Goal: Task Accomplishment & Management: Use online tool/utility

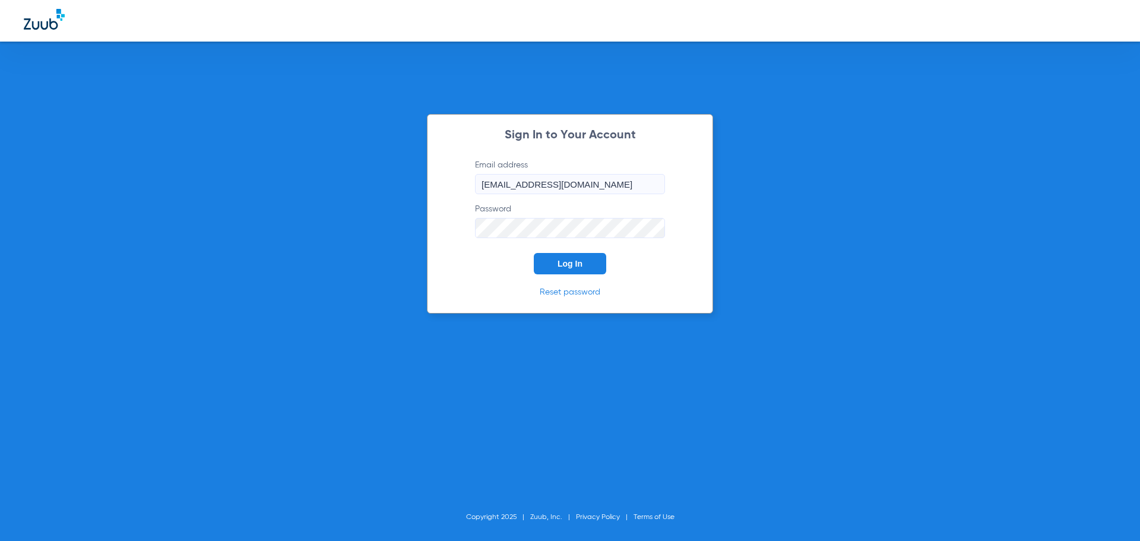
click at [549, 268] on button "Log In" at bounding box center [570, 263] width 72 height 21
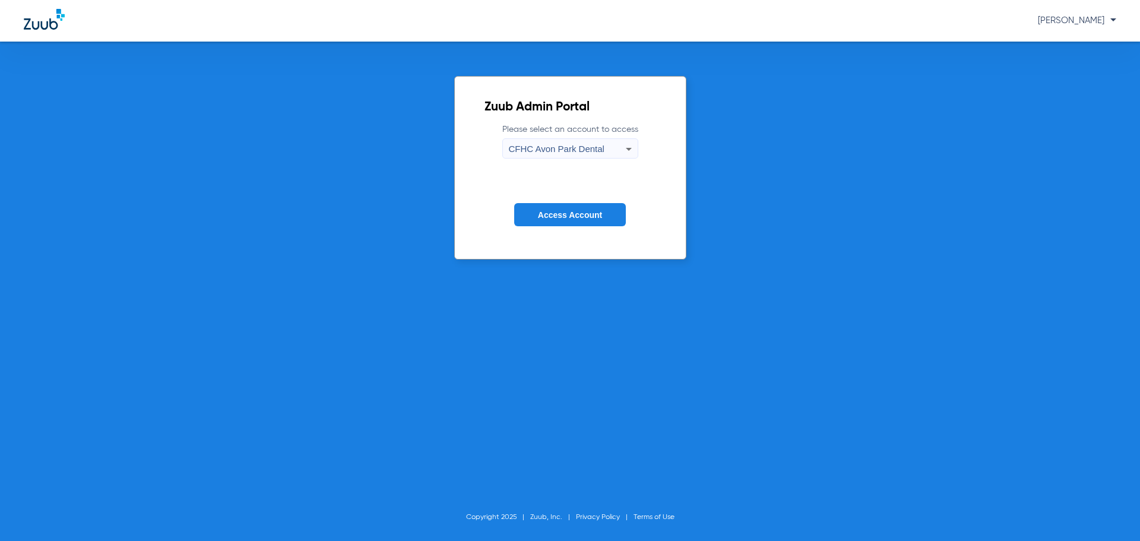
click at [629, 153] on icon at bounding box center [629, 149] width 14 height 14
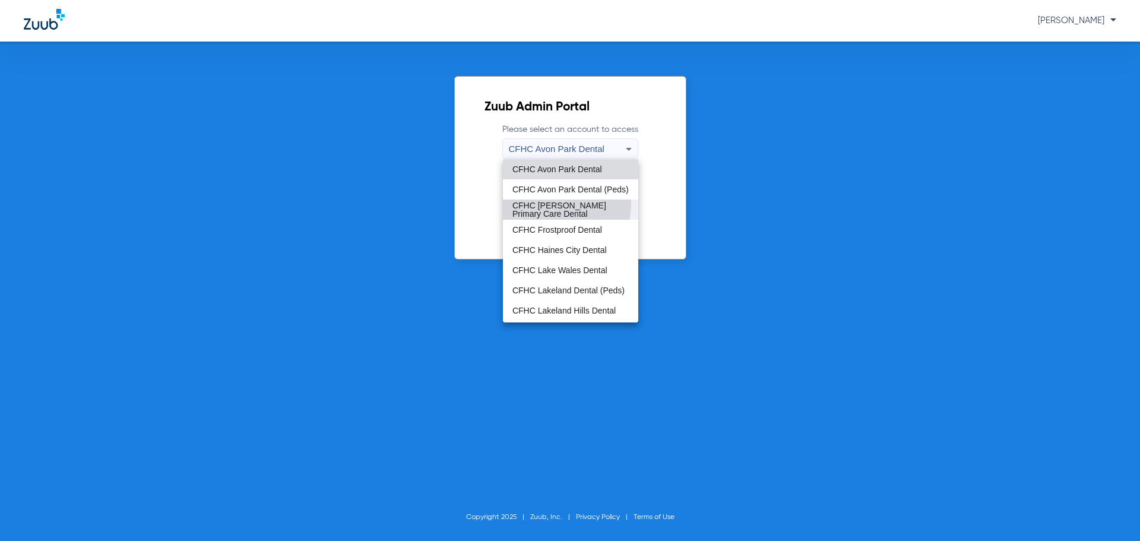
click at [562, 204] on span "CFHC [PERSON_NAME] Primary Care Dental" at bounding box center [570, 209] width 116 height 17
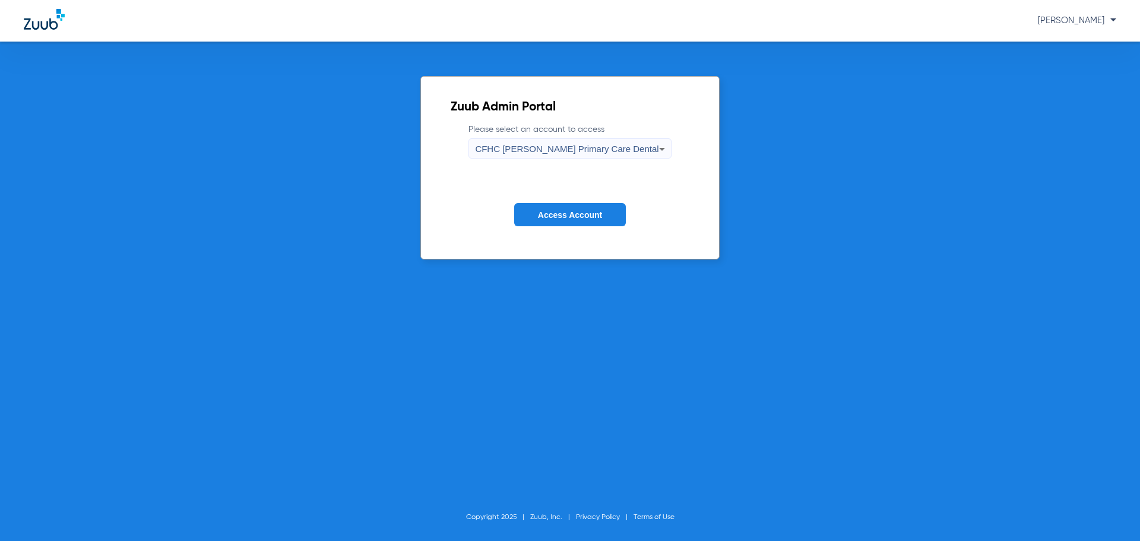
click at [565, 210] on span "Access Account" at bounding box center [570, 215] width 64 height 10
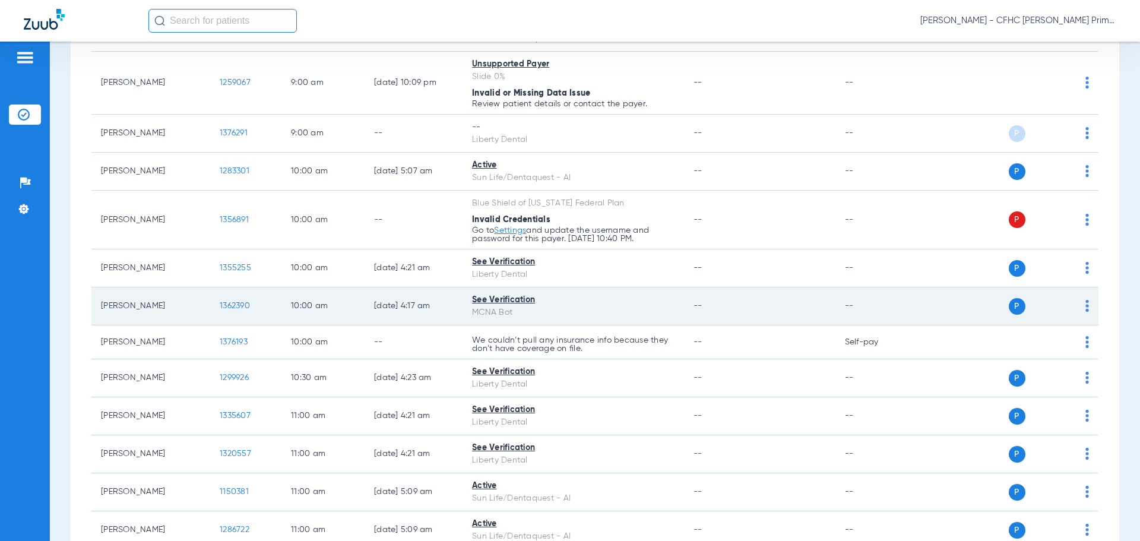
scroll to position [356, 0]
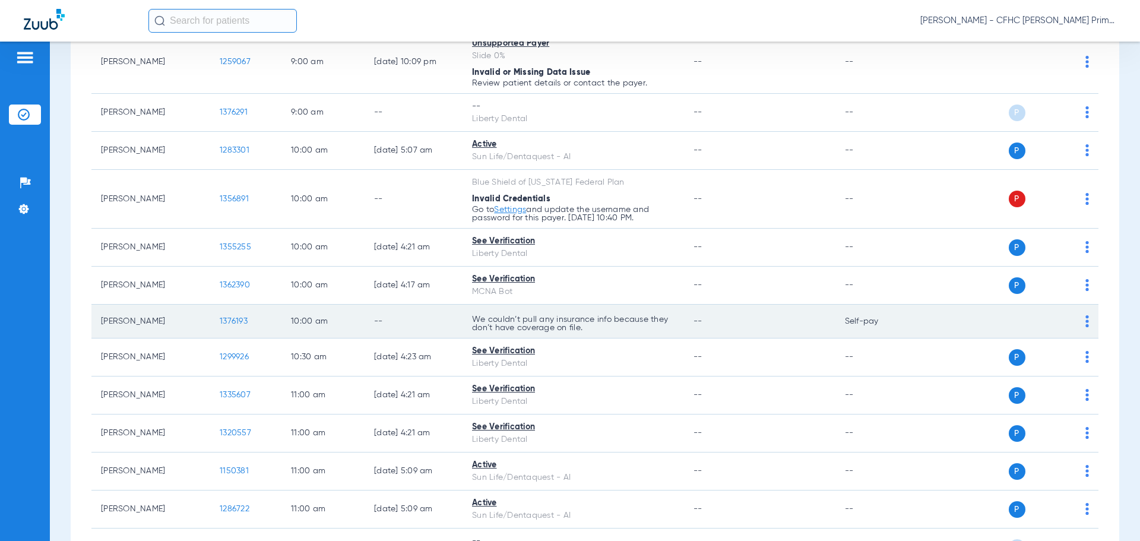
click at [230, 320] on span "1376193" at bounding box center [234, 321] width 28 height 8
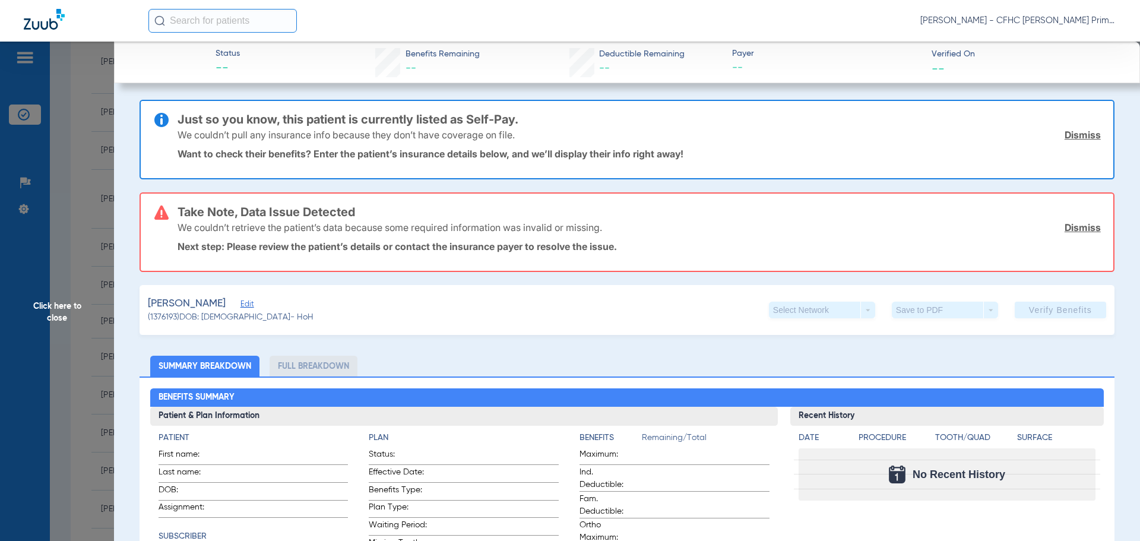
click at [1077, 134] on link "Dismiss" at bounding box center [1083, 135] width 36 height 12
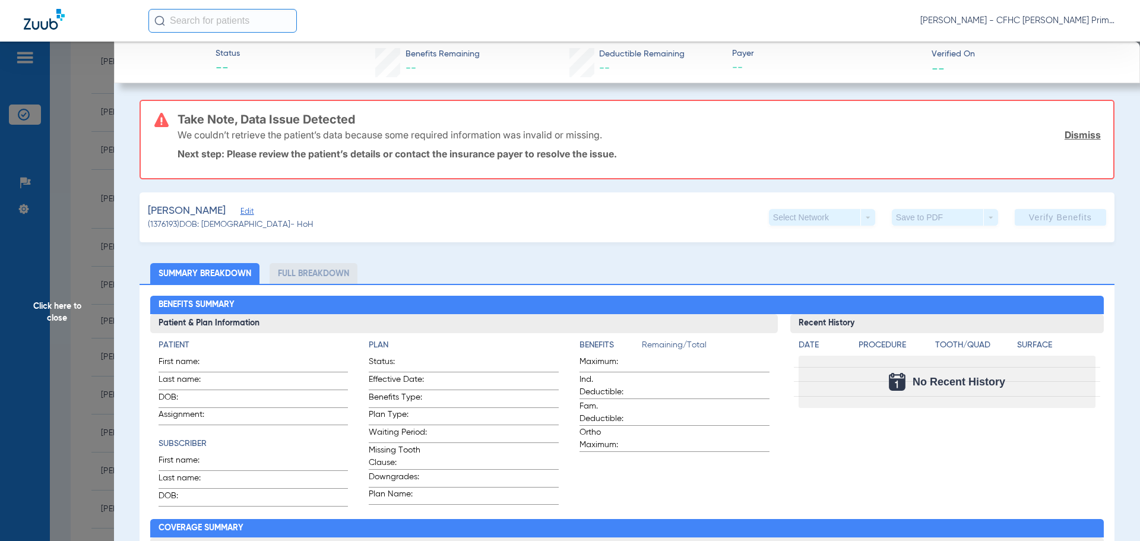
click at [1077, 134] on link "Dismiss" at bounding box center [1083, 135] width 36 height 12
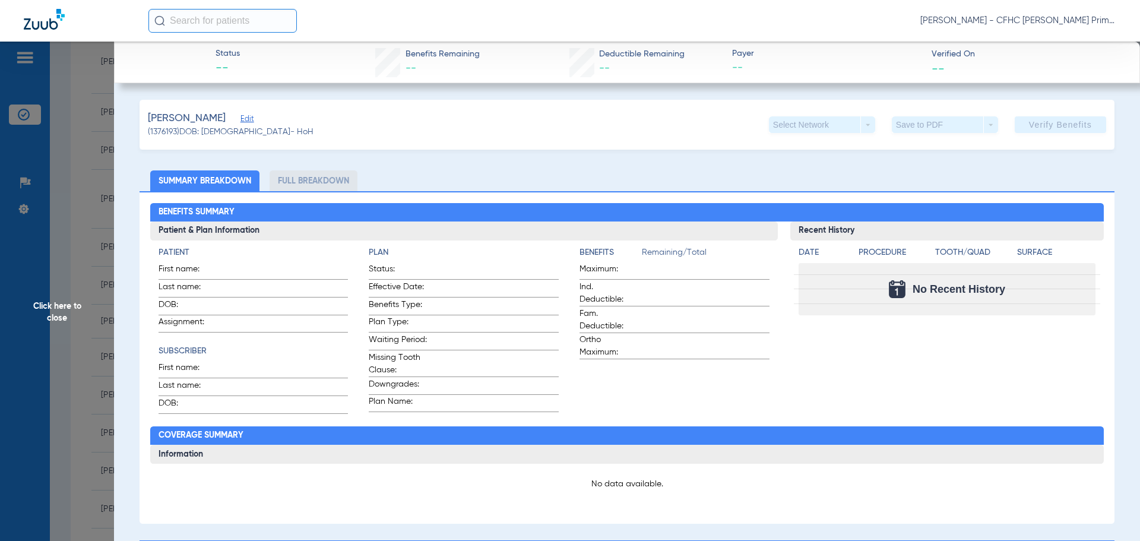
click at [251, 121] on span "Edit" at bounding box center [245, 120] width 11 height 11
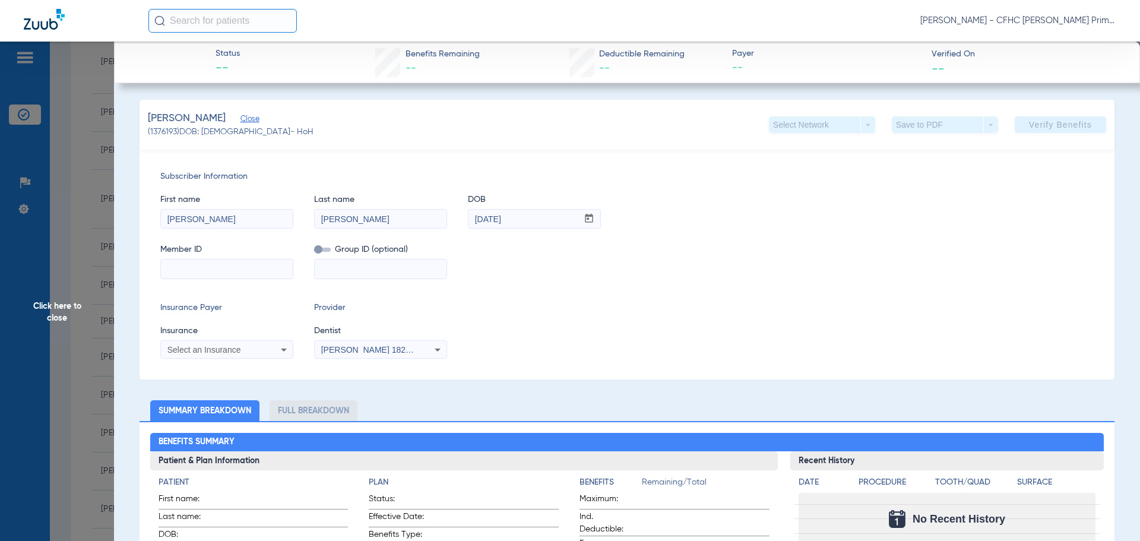
click at [238, 270] on input at bounding box center [227, 268] width 132 height 19
type input "102087198900"
click at [266, 356] on div "Select an Insurance" at bounding box center [227, 350] width 132 height 14
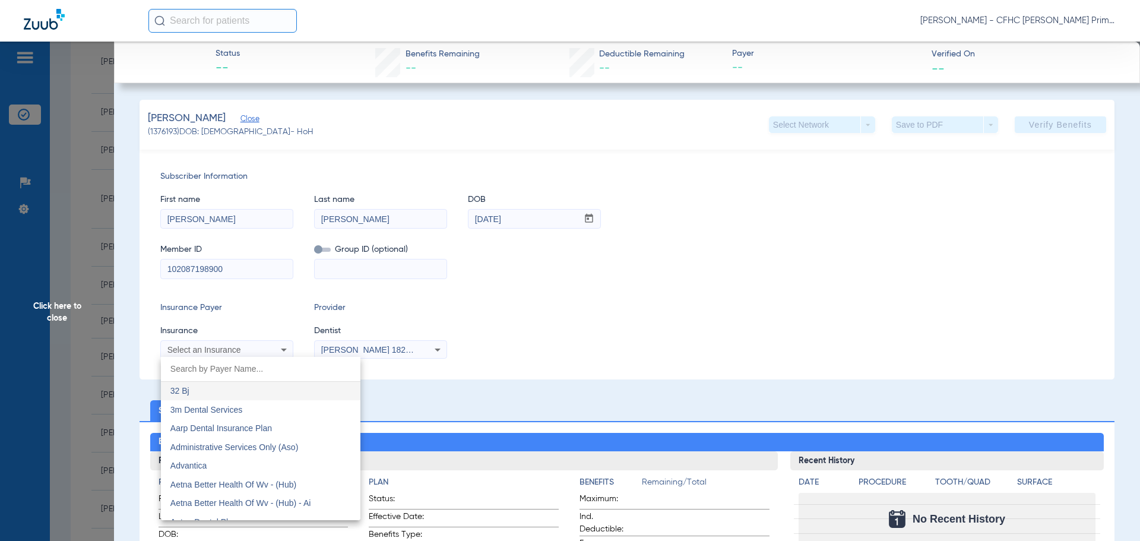
click at [229, 365] on input "dropdown search" at bounding box center [261, 369] width 200 height 24
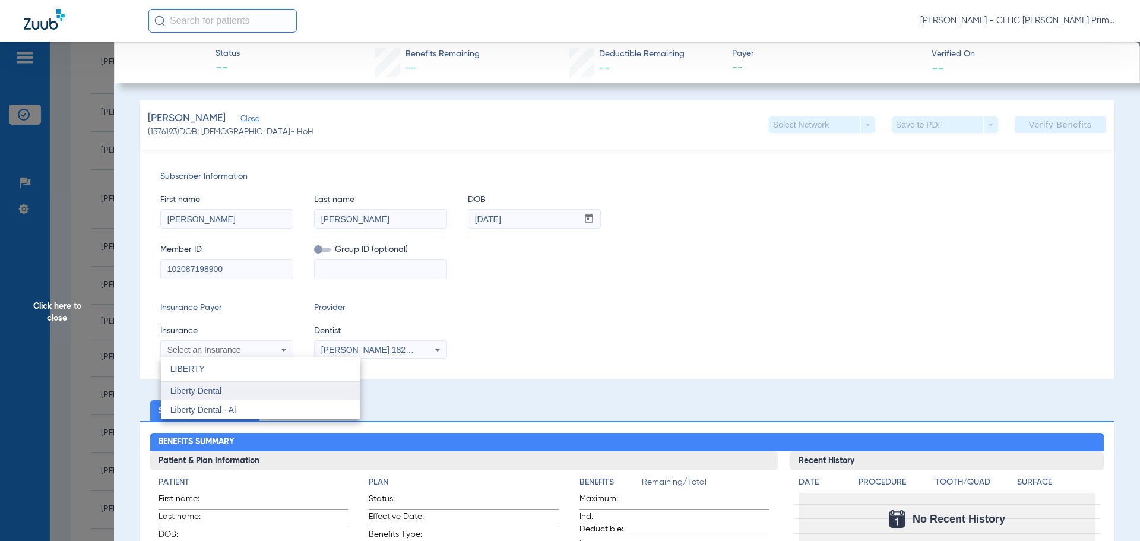
type input "LIBERTY"
click at [229, 395] on mat-option "Liberty Dental" at bounding box center [261, 391] width 200 height 19
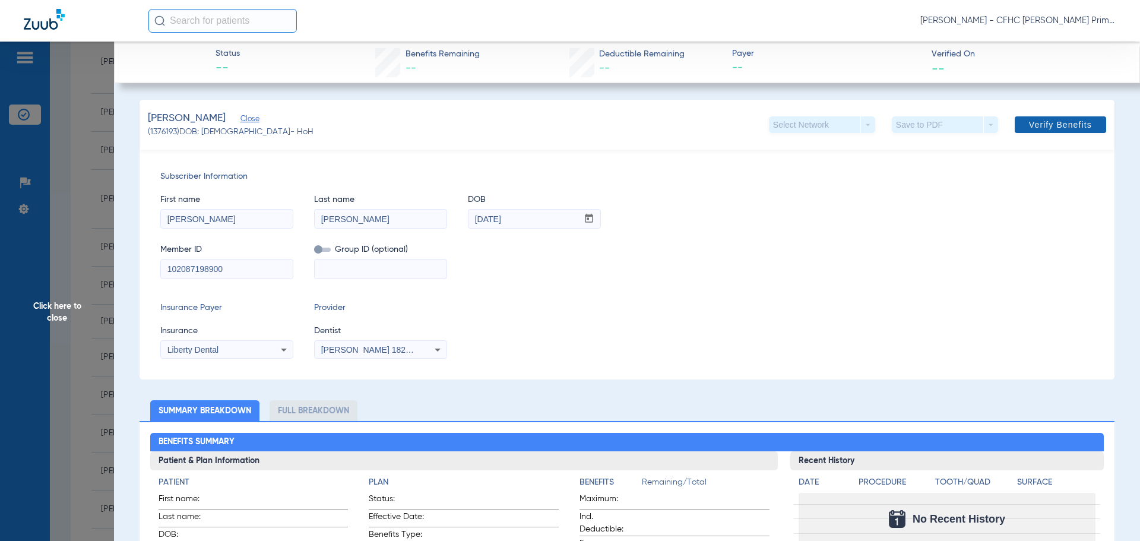
click at [1029, 125] on span "Verify Benefits" at bounding box center [1060, 125] width 63 height 10
